Goal: Task Accomplishment & Management: Use online tool/utility

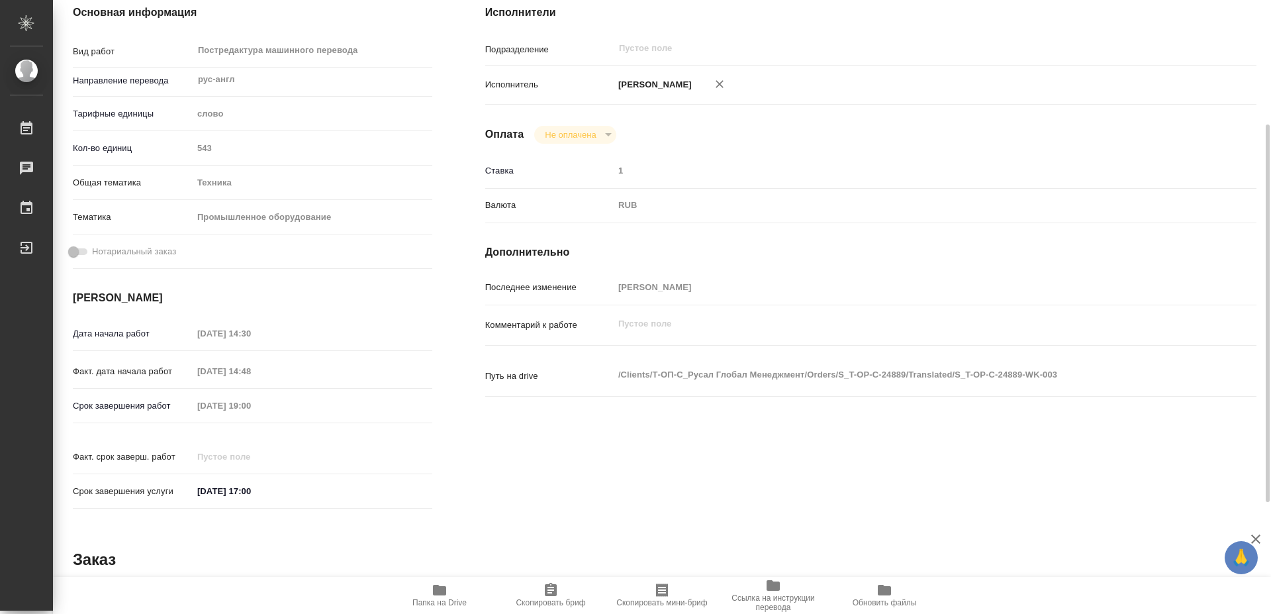
scroll to position [338, 0]
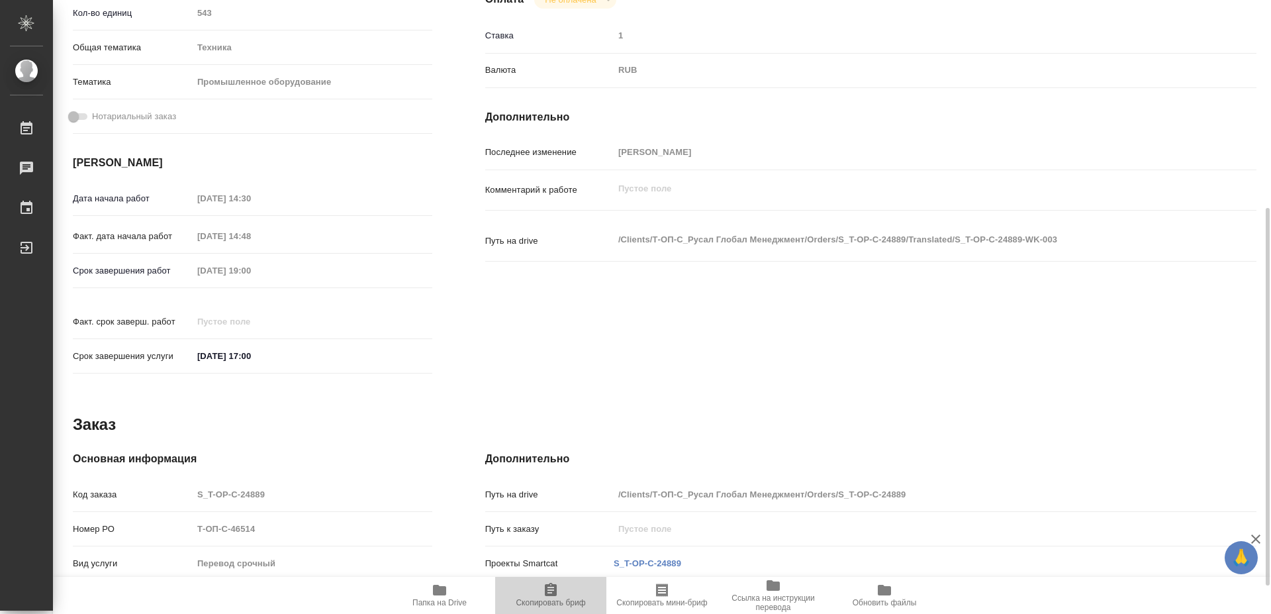
click at [549, 589] on icon "button" at bounding box center [551, 589] width 12 height 13
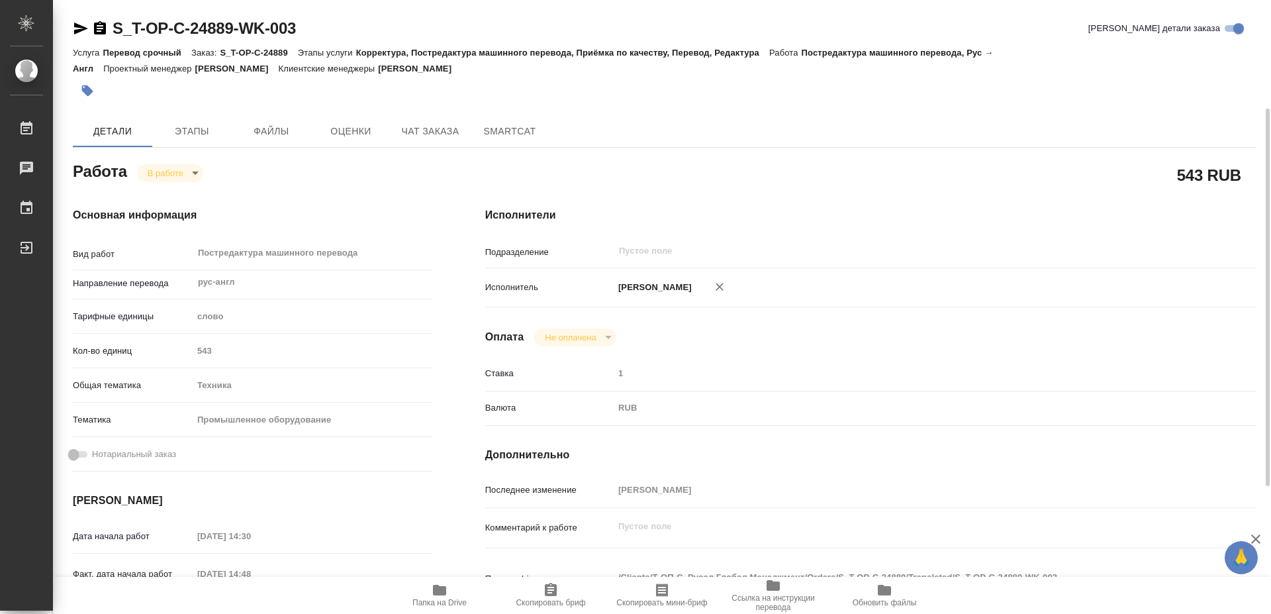
scroll to position [68, 0]
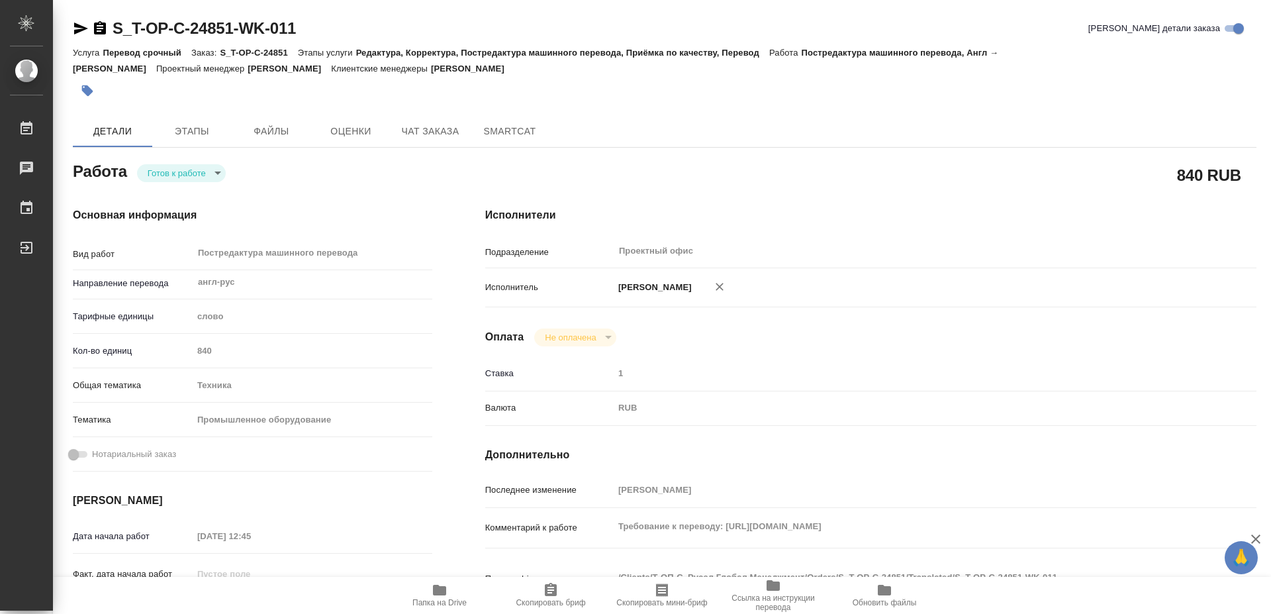
scroll to position [68, 0]
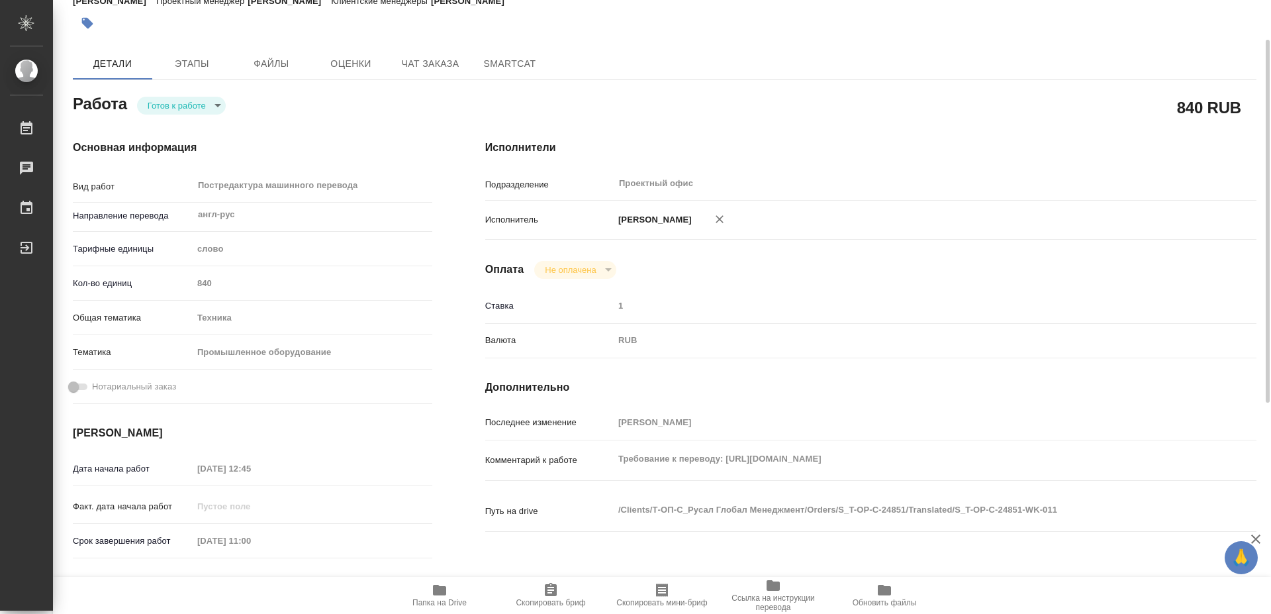
click at [550, 590] on icon "button" at bounding box center [551, 590] width 16 height 16
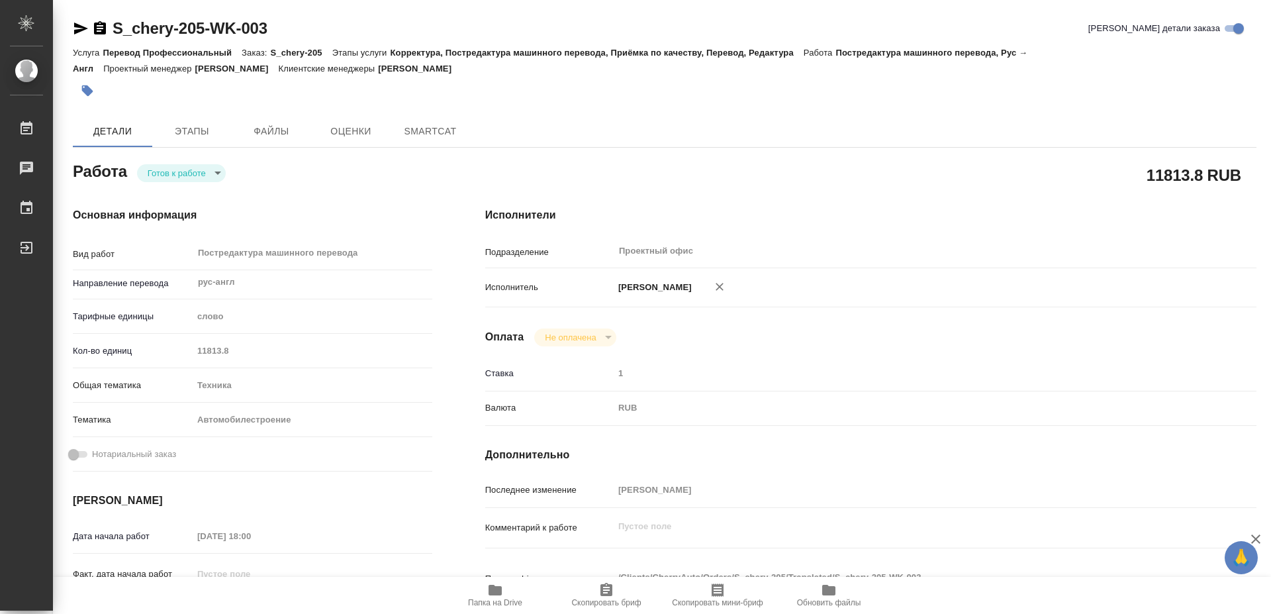
type textarea "x"
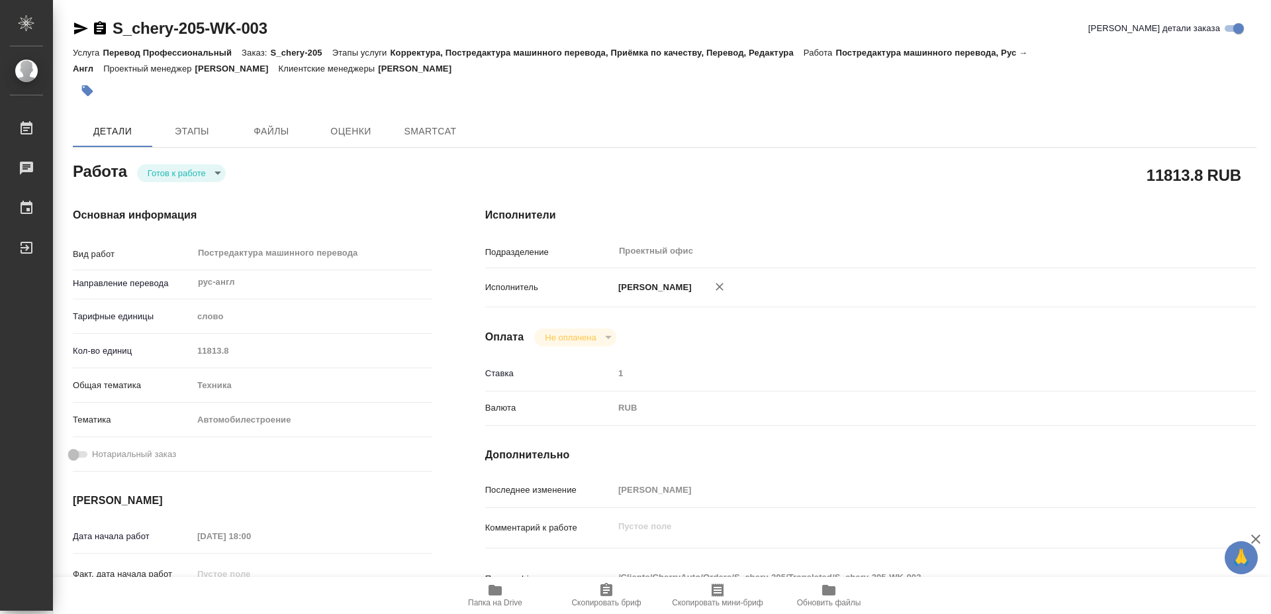
type textarea "x"
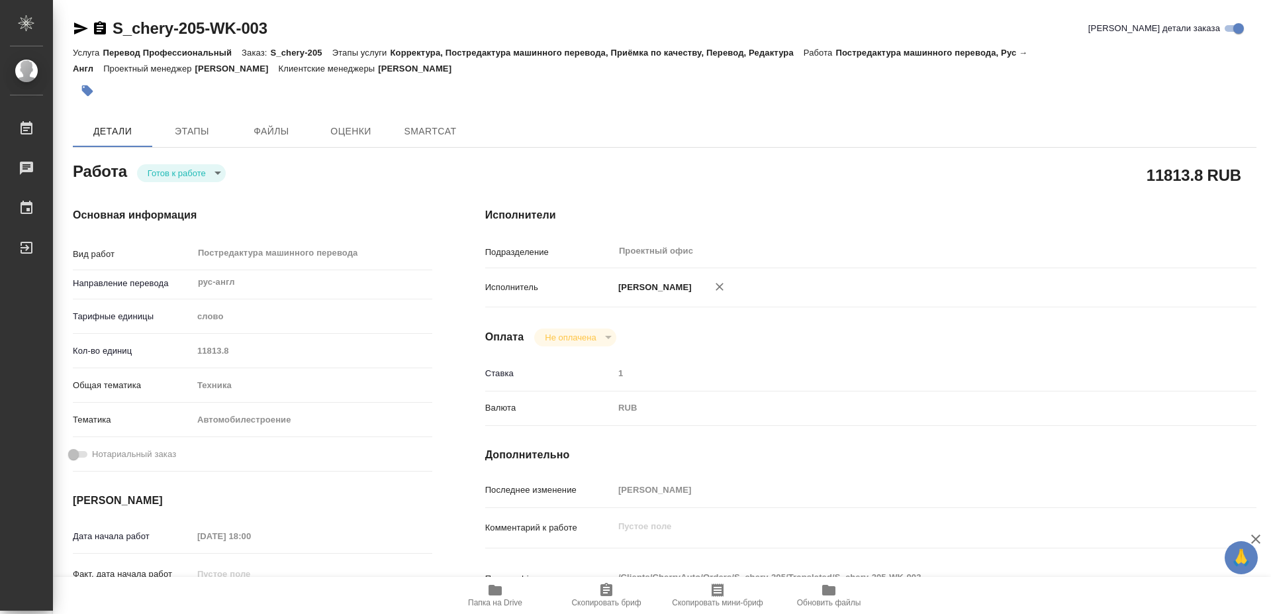
type textarea "x"
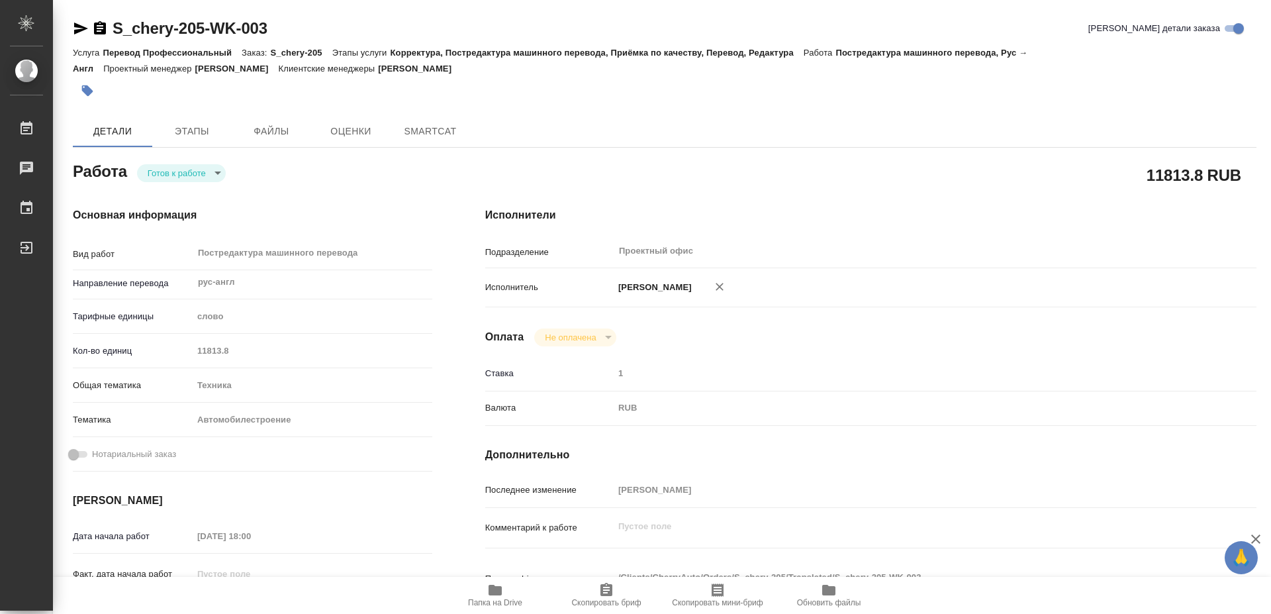
type textarea "x"
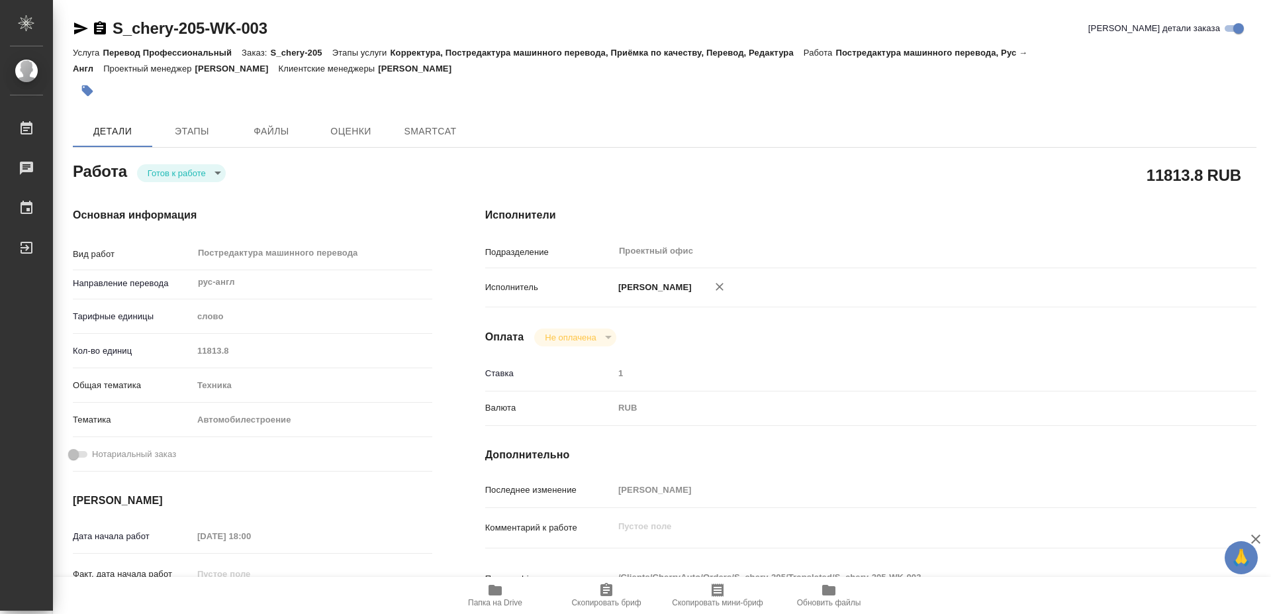
type textarea "x"
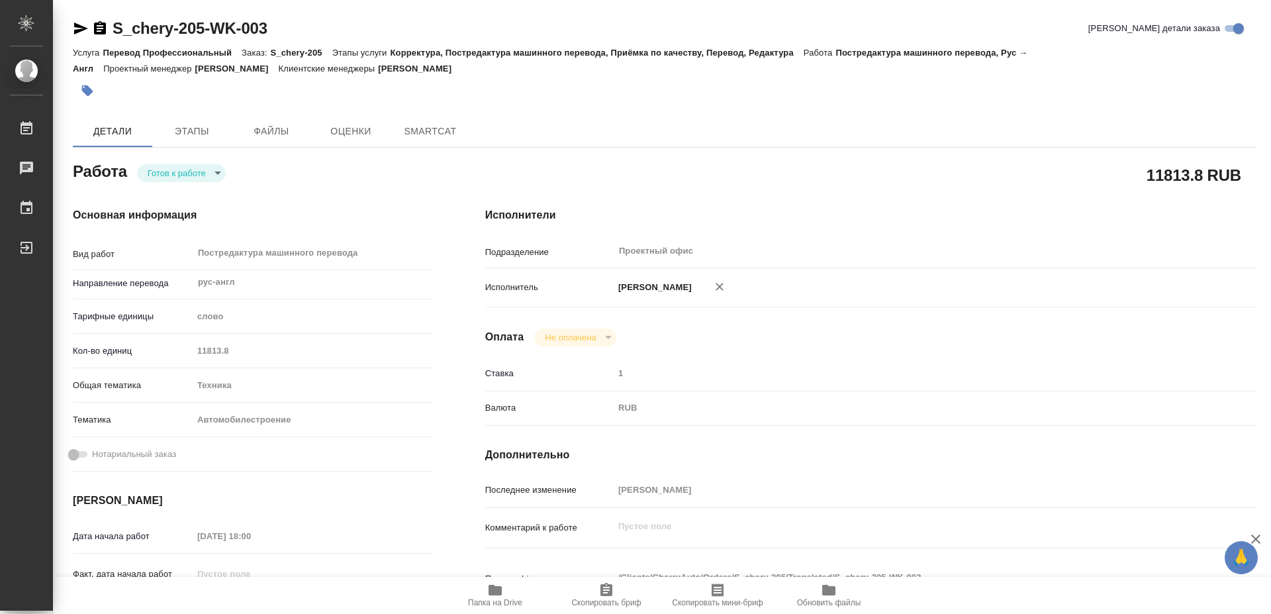
type textarea "x"
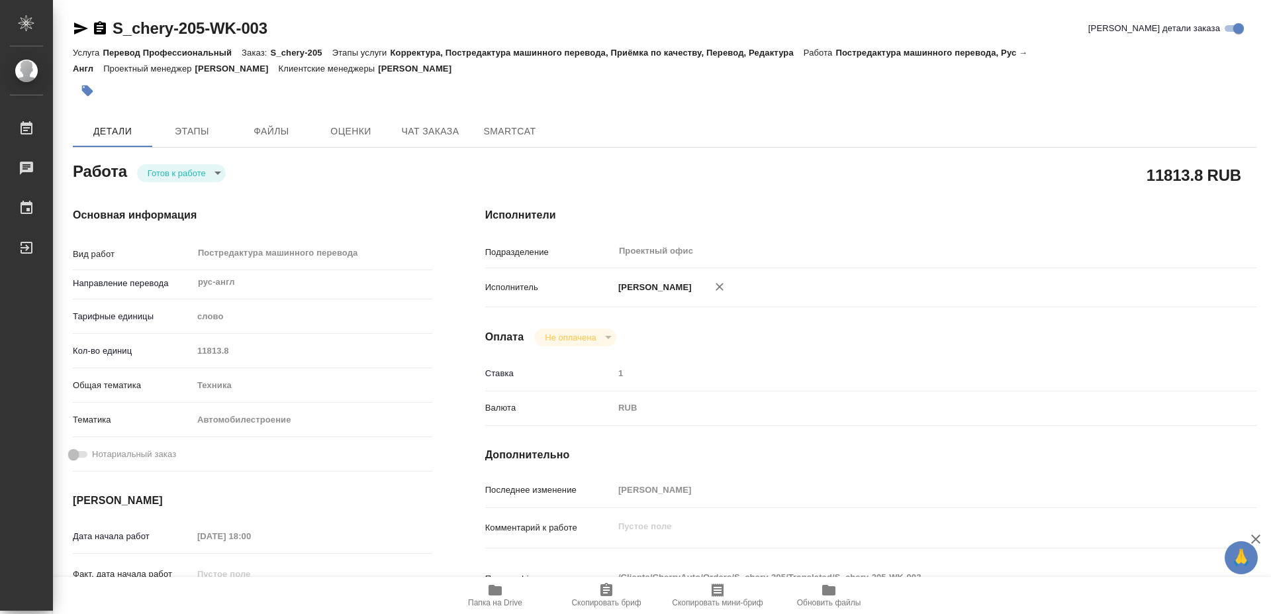
click at [614, 588] on icon "button" at bounding box center [606, 590] width 16 height 16
